Goal: Task Accomplishment & Management: Manage account settings

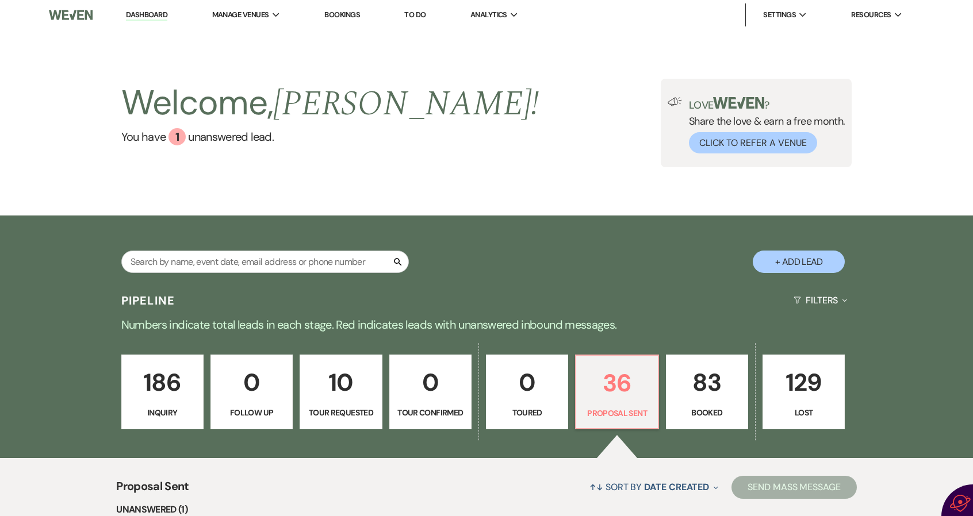
select select "6"
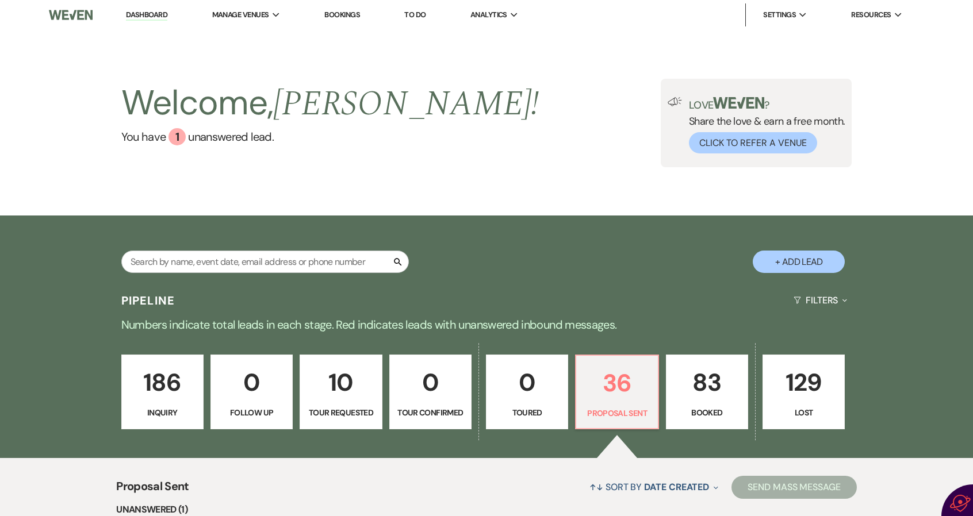
select select "6"
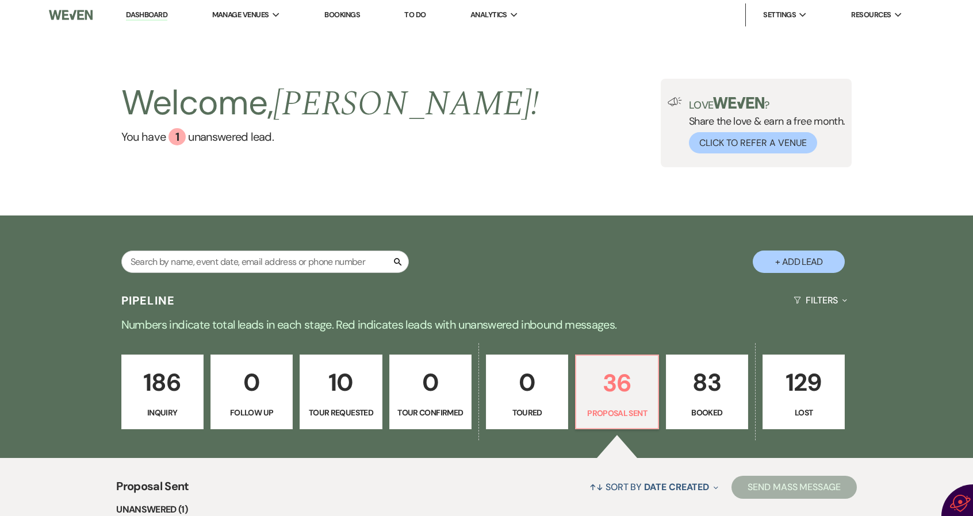
select select "6"
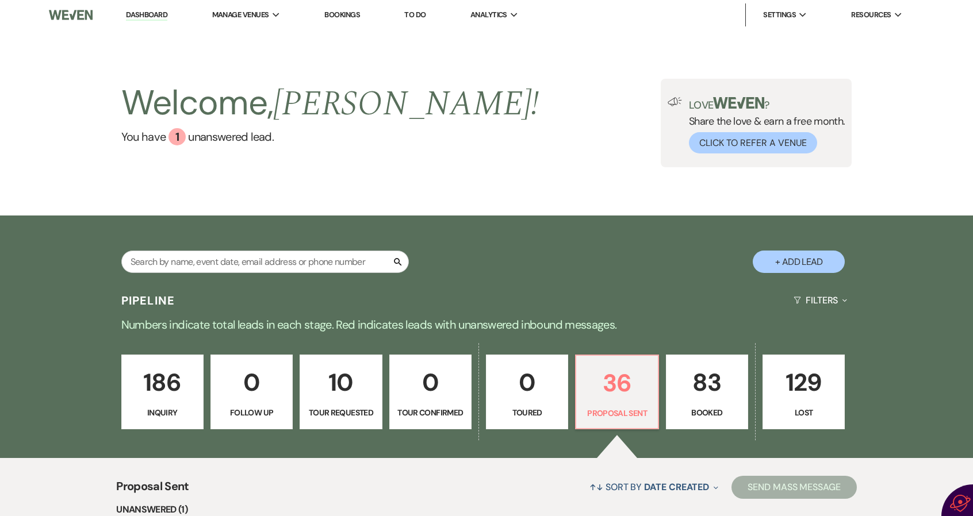
select select "6"
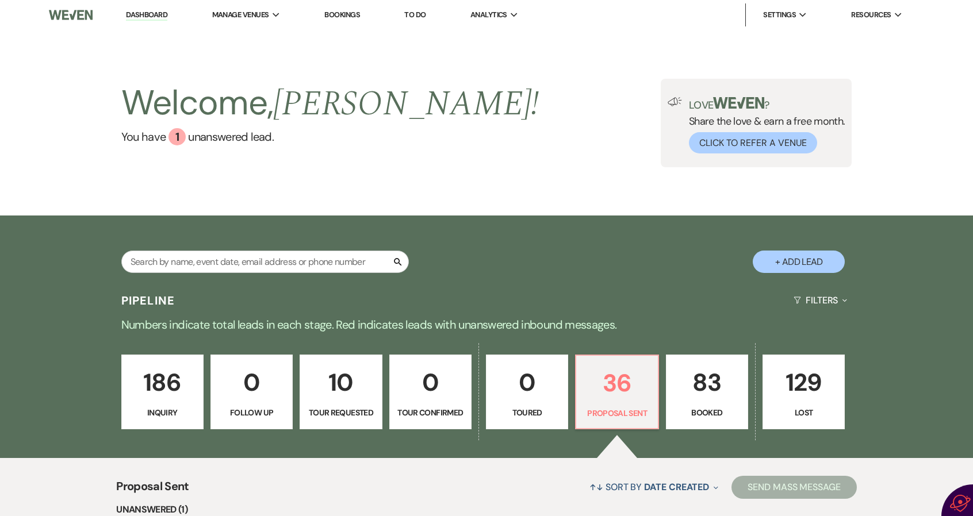
select select "6"
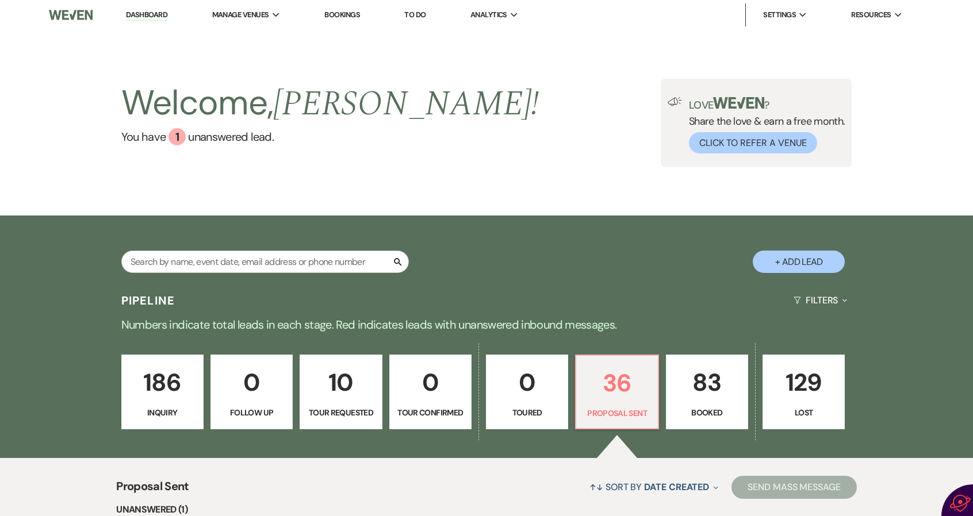
select select "6"
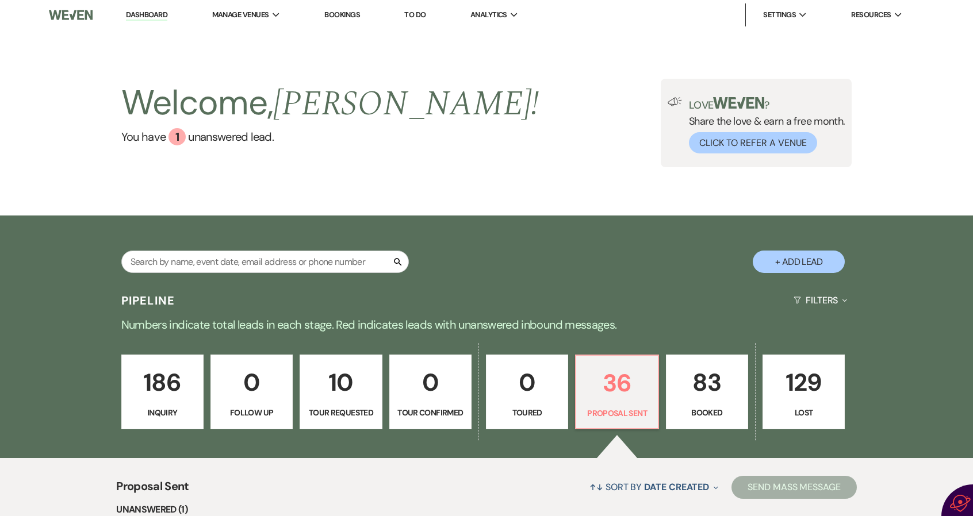
select select "6"
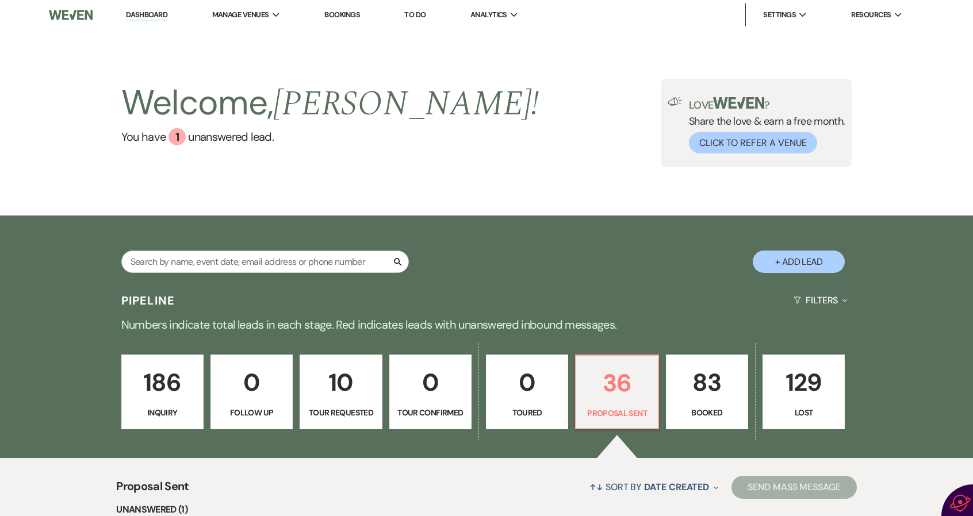
select select "6"
